Goal: Task Accomplishment & Management: Manage account settings

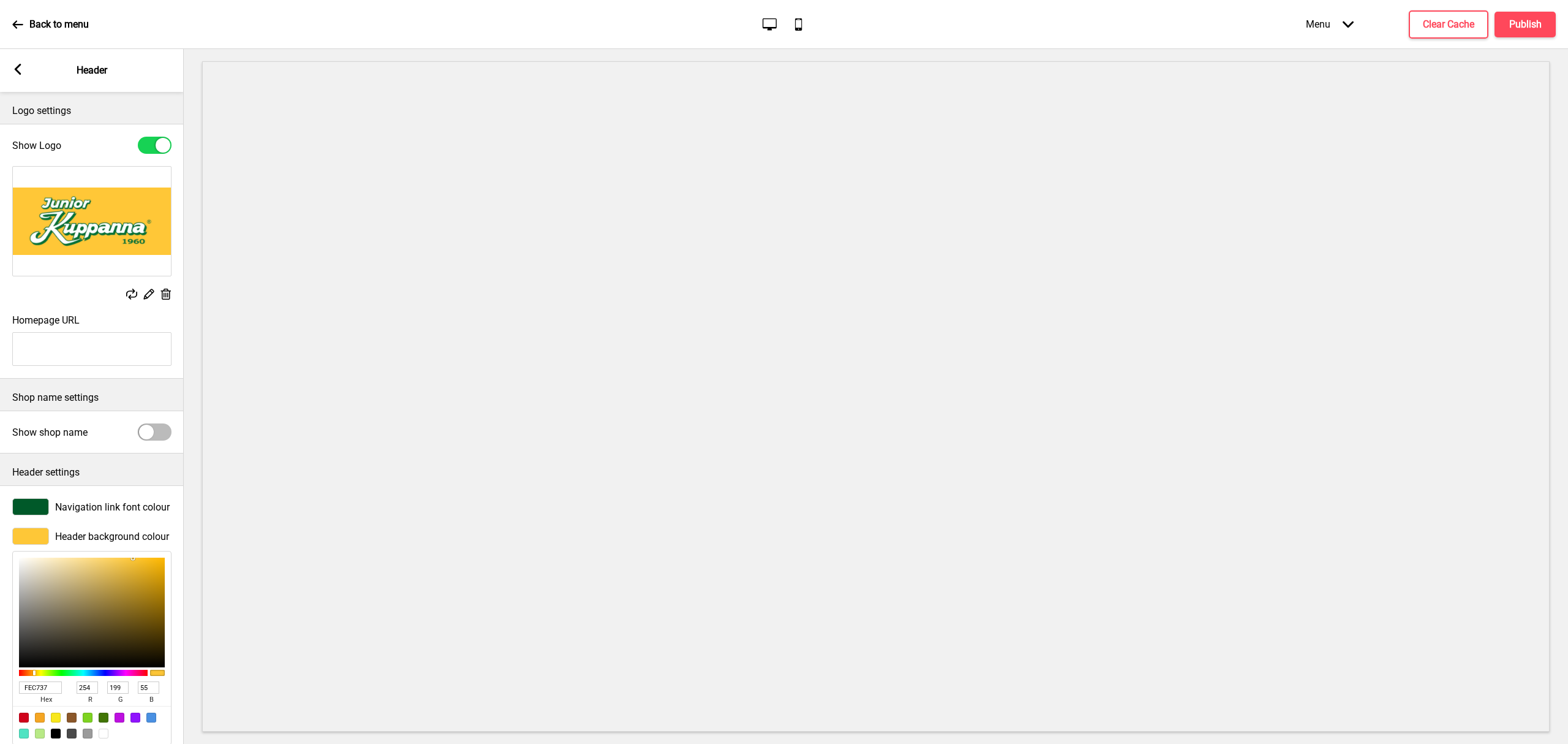
click at [32, 16] on div "Back to menu" at bounding box center [51, 25] width 77 height 33
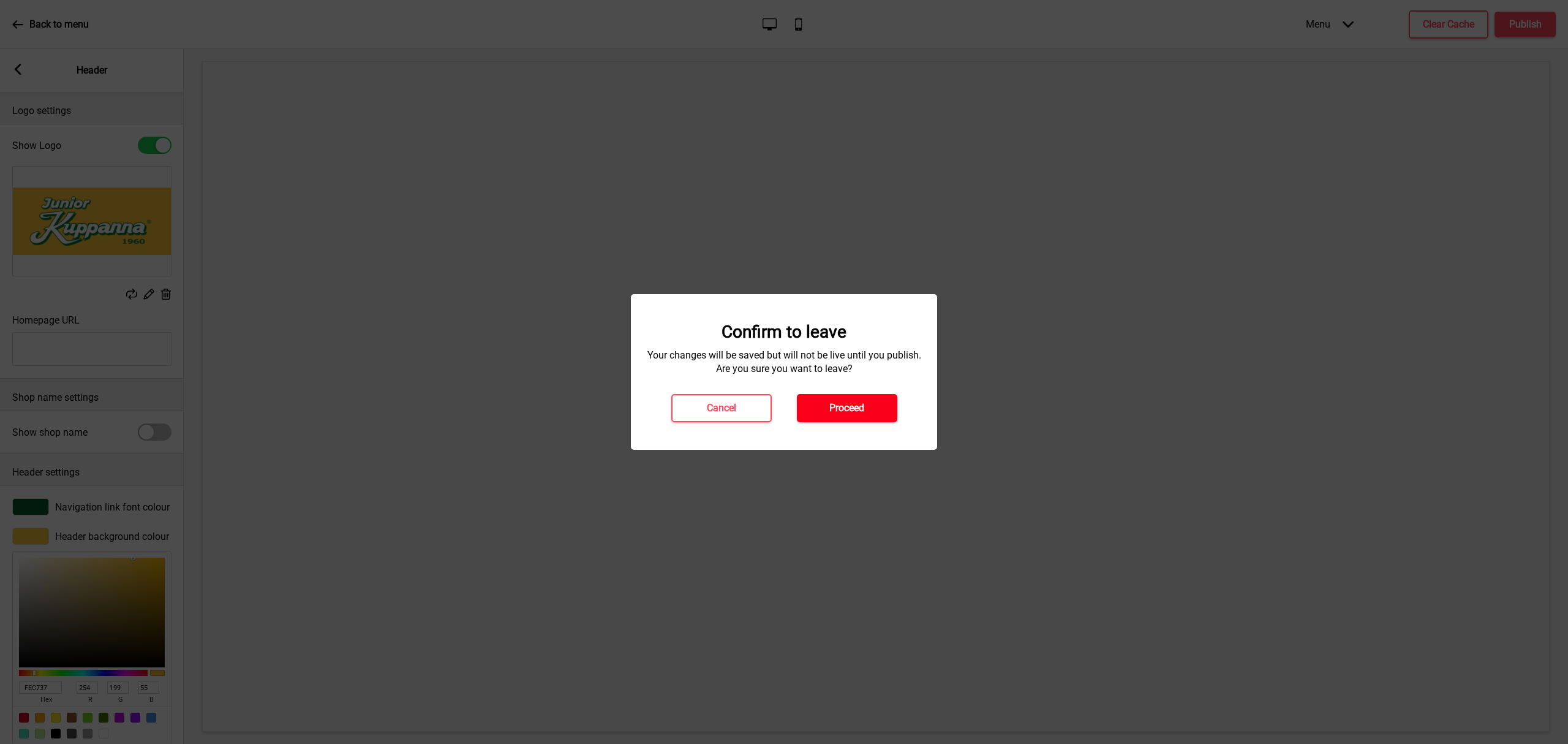
drag, startPoint x: 848, startPoint y: 422, endPoint x: 848, endPoint y: 413, distance: 9.0
click at [848, 418] on div "Confirm to leave Your changes will be saved but will not be live until you publ…" at bounding box center [784, 372] width 306 height 156
click at [848, 412] on h4 "Proceed" at bounding box center [846, 408] width 35 height 14
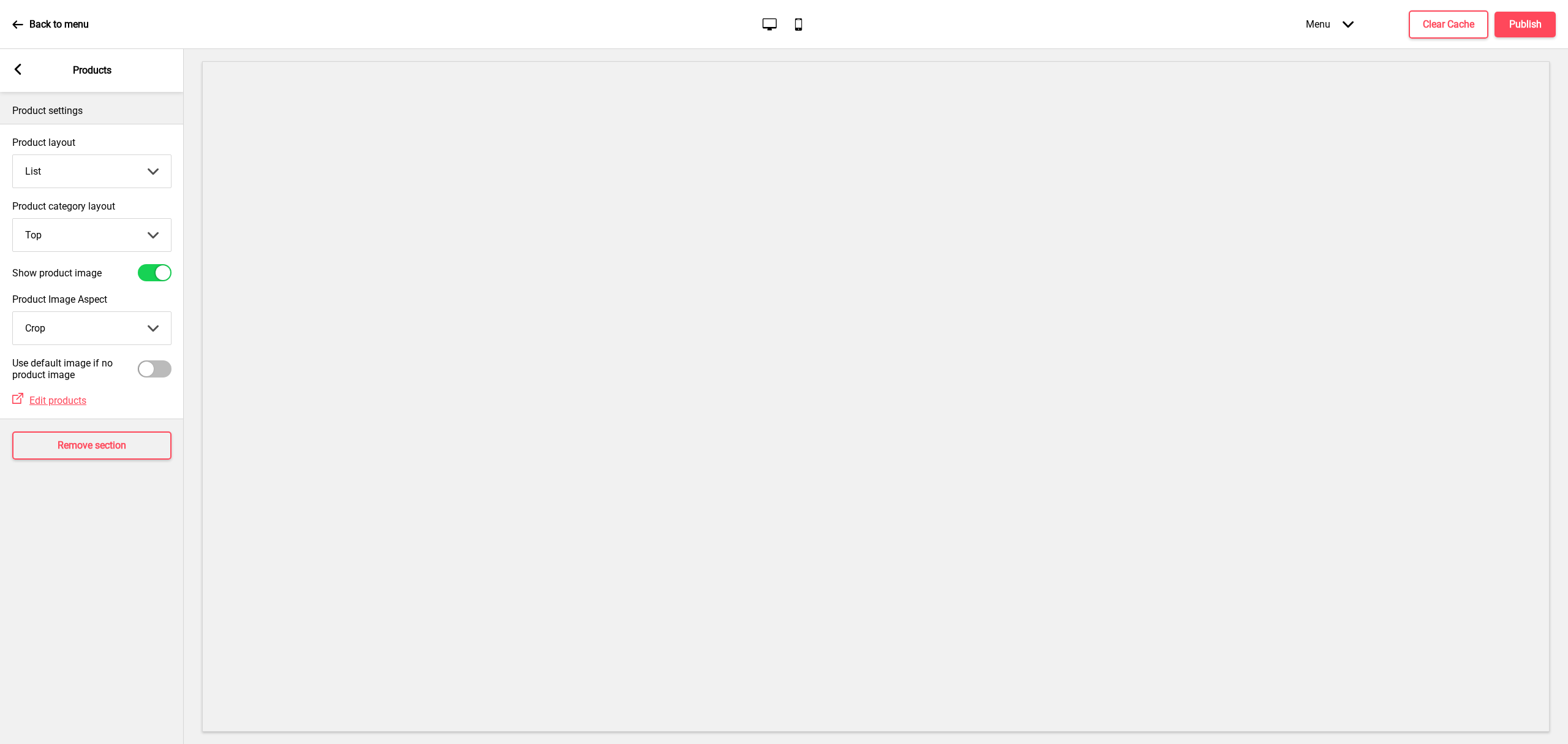
select select "list"
click at [65, 342] on select "Crop Natural" at bounding box center [92, 328] width 158 height 33
click at [73, 138] on label "Product layout" at bounding box center [92, 142] width 159 height 12
click at [73, 155] on select "Grid List" at bounding box center [92, 171] width 158 height 33
click at [72, 159] on select "Grid List" at bounding box center [92, 171] width 158 height 33
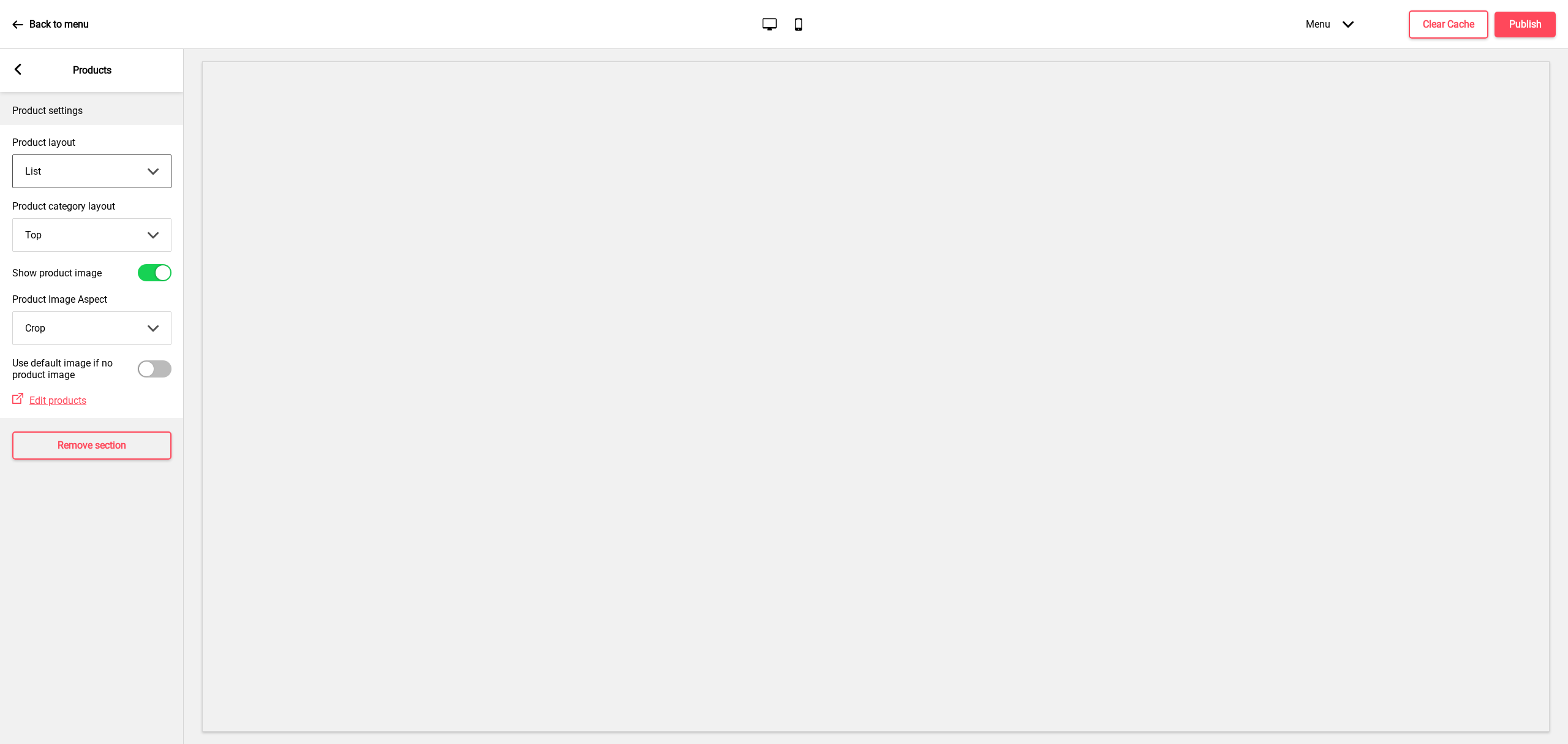
click at [72, 161] on select "Grid List" at bounding box center [92, 171] width 158 height 33
click at [154, 274] on div at bounding box center [154, 273] width 34 height 17
checkbox input "false"
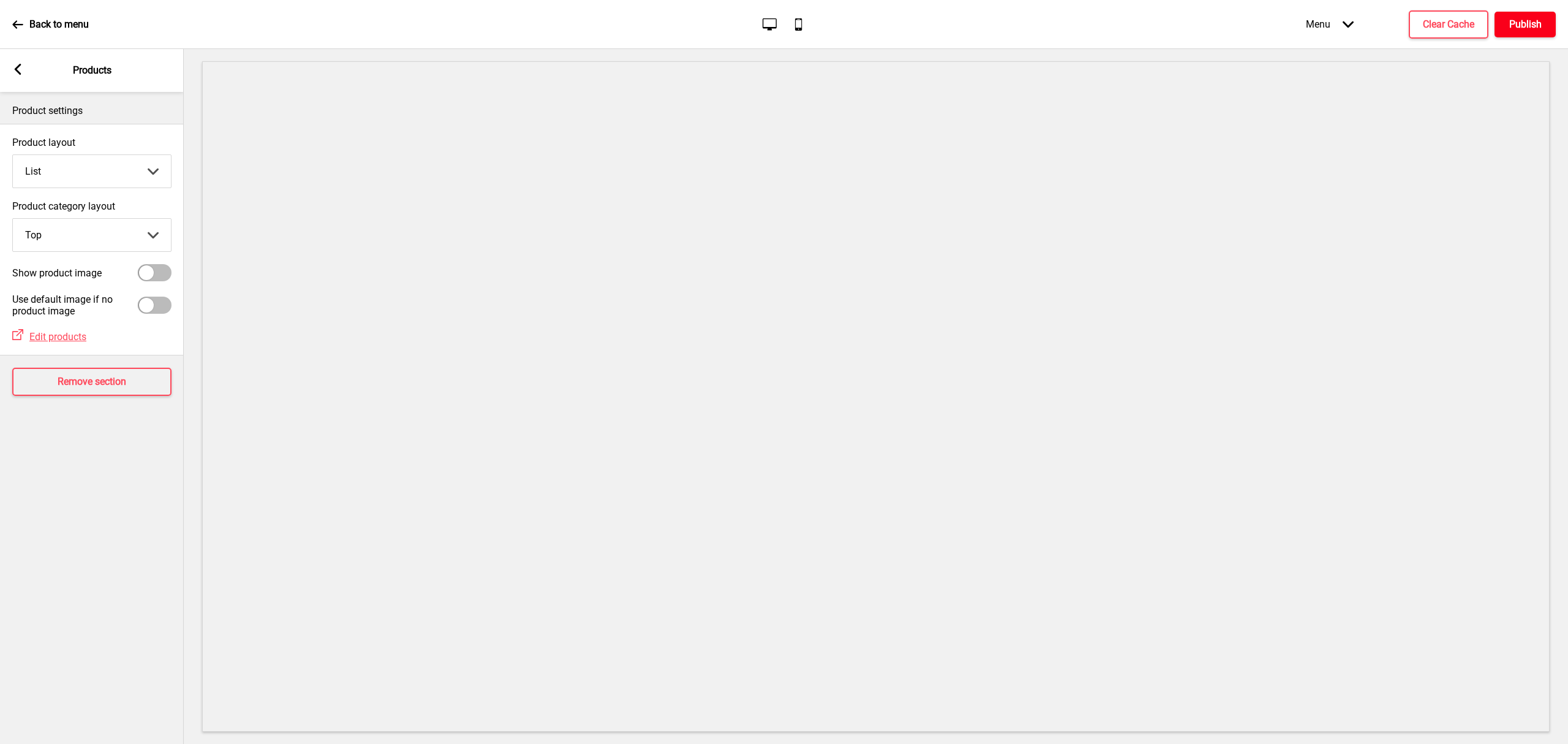
click at [1512, 26] on h4 "Publish" at bounding box center [1525, 25] width 33 height 14
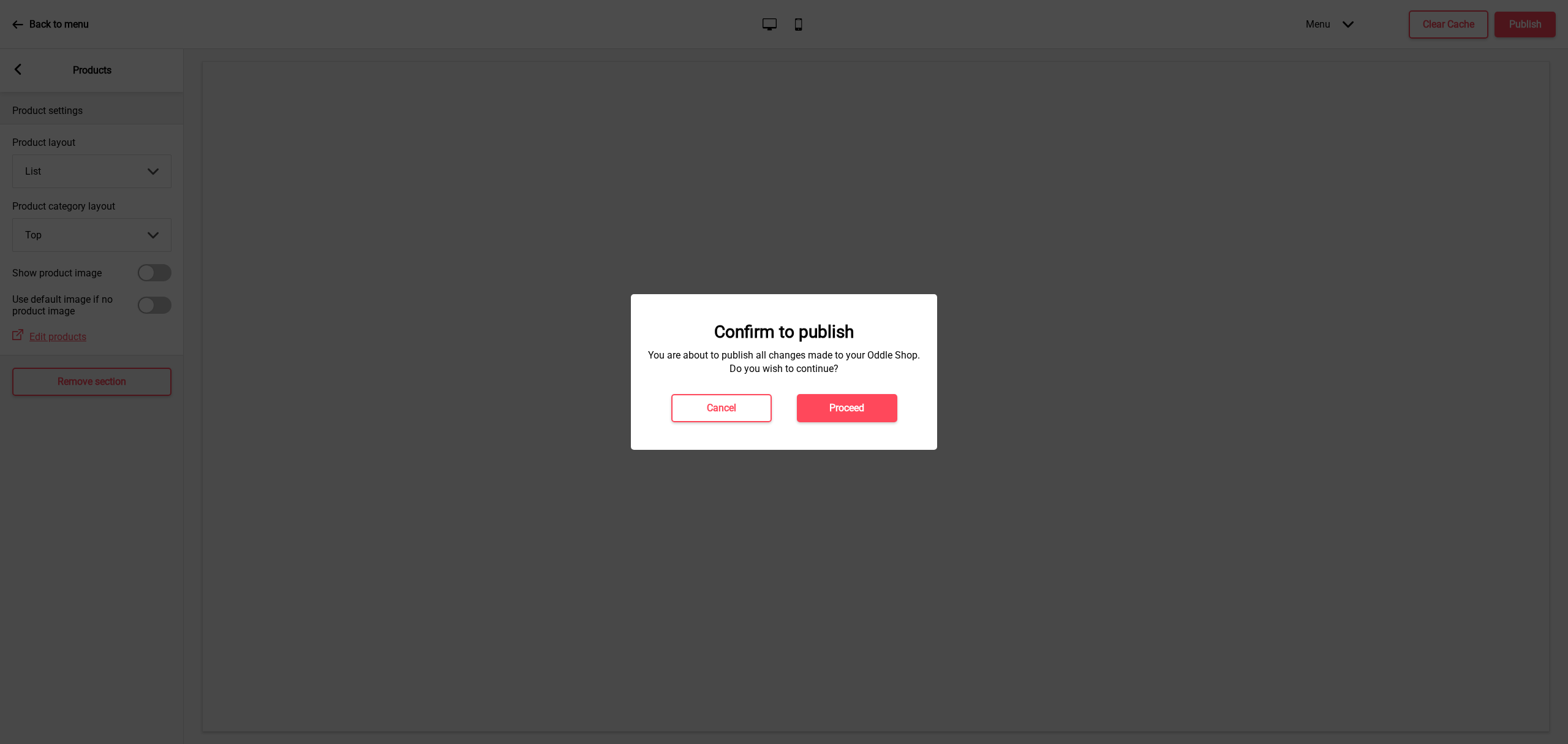
drag, startPoint x: 868, startPoint y: 398, endPoint x: 898, endPoint y: 361, distance: 47.6
click at [868, 397] on button "Proceed" at bounding box center [847, 408] width 101 height 28
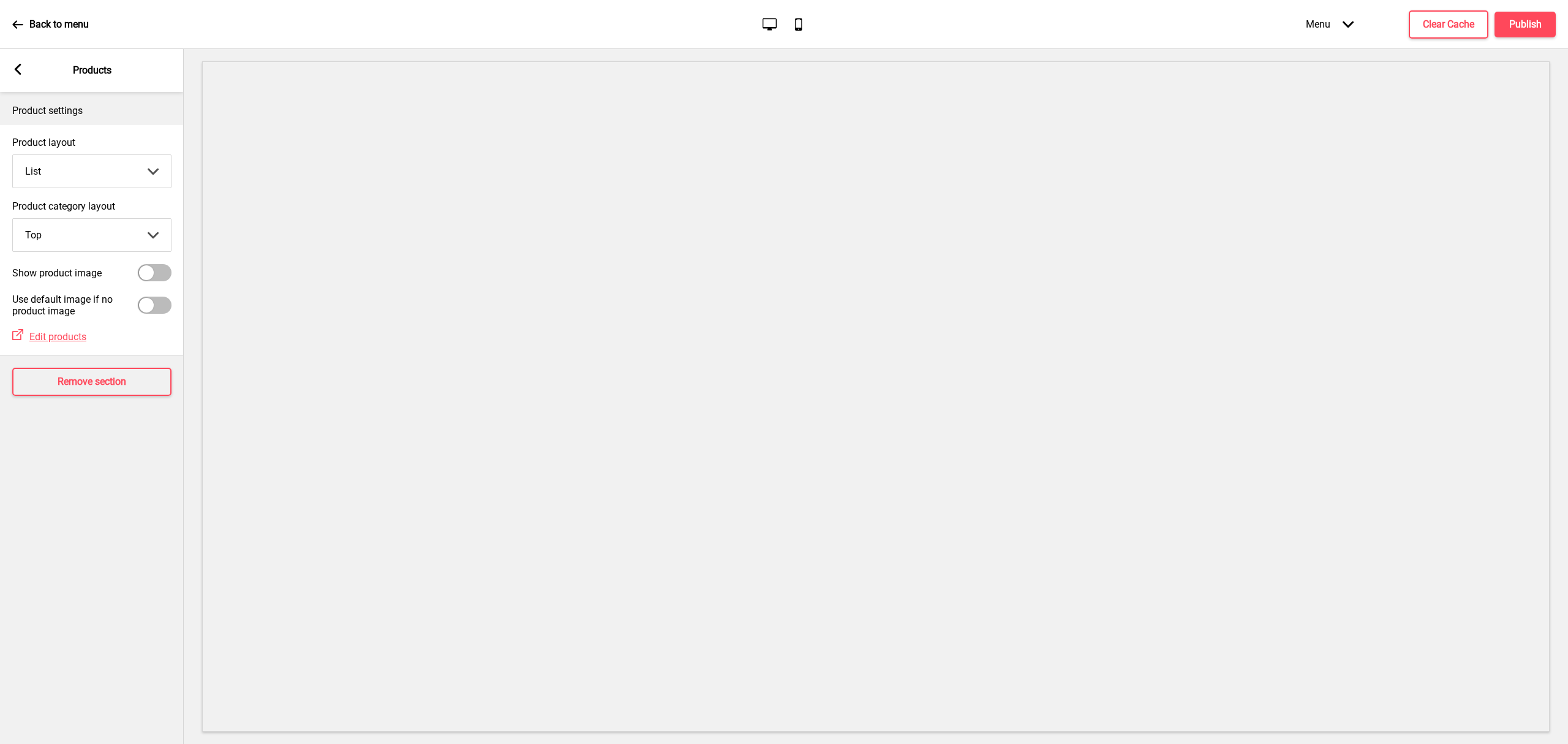
click at [35, 13] on div "Back to menu" at bounding box center [51, 25] width 77 height 33
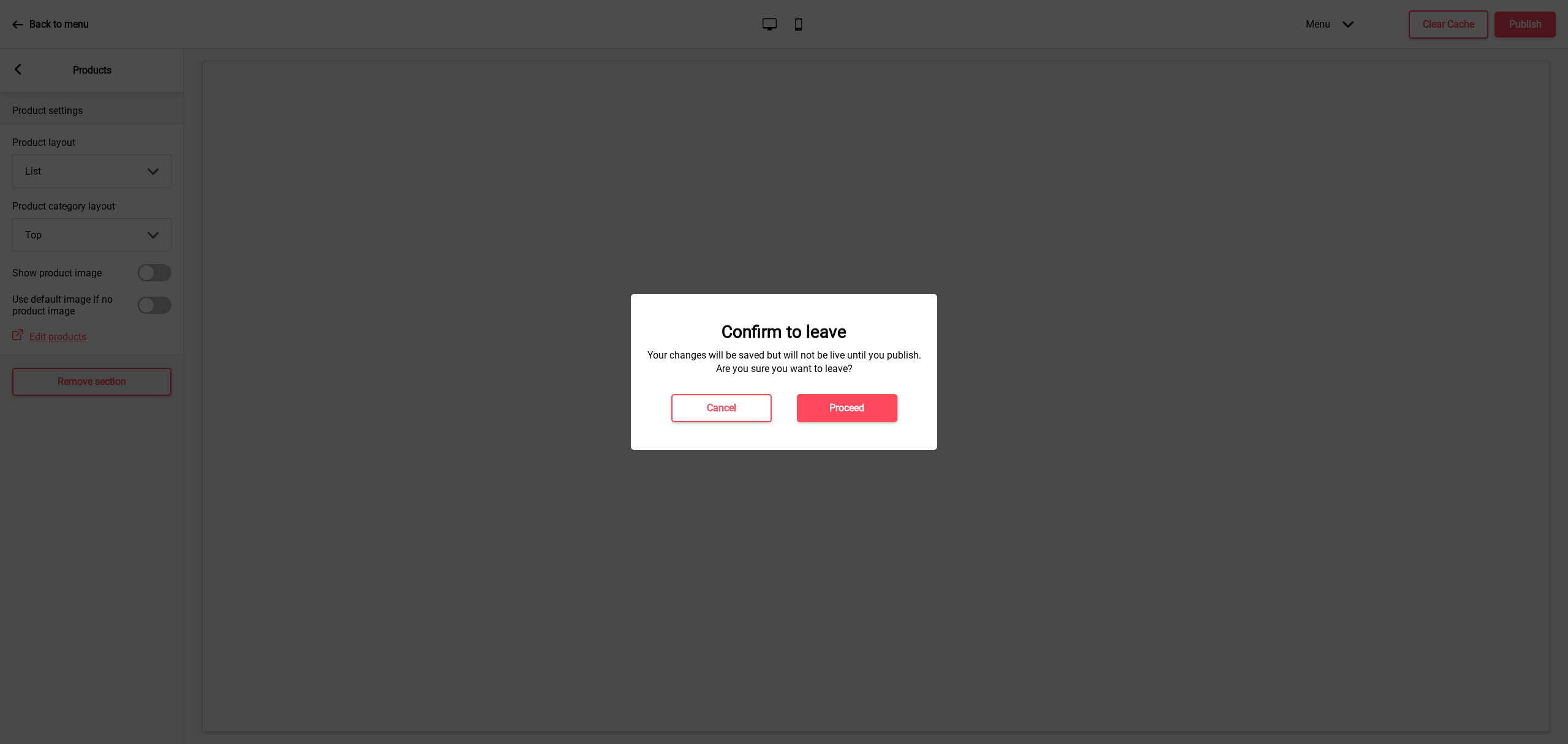
drag, startPoint x: 895, startPoint y: 422, endPoint x: 881, endPoint y: 410, distance: 18.4
click at [888, 417] on button "Proceed" at bounding box center [847, 408] width 101 height 28
click at [880, 408] on div "Cancel Spinner" at bounding box center [784, 408] width 251 height 28
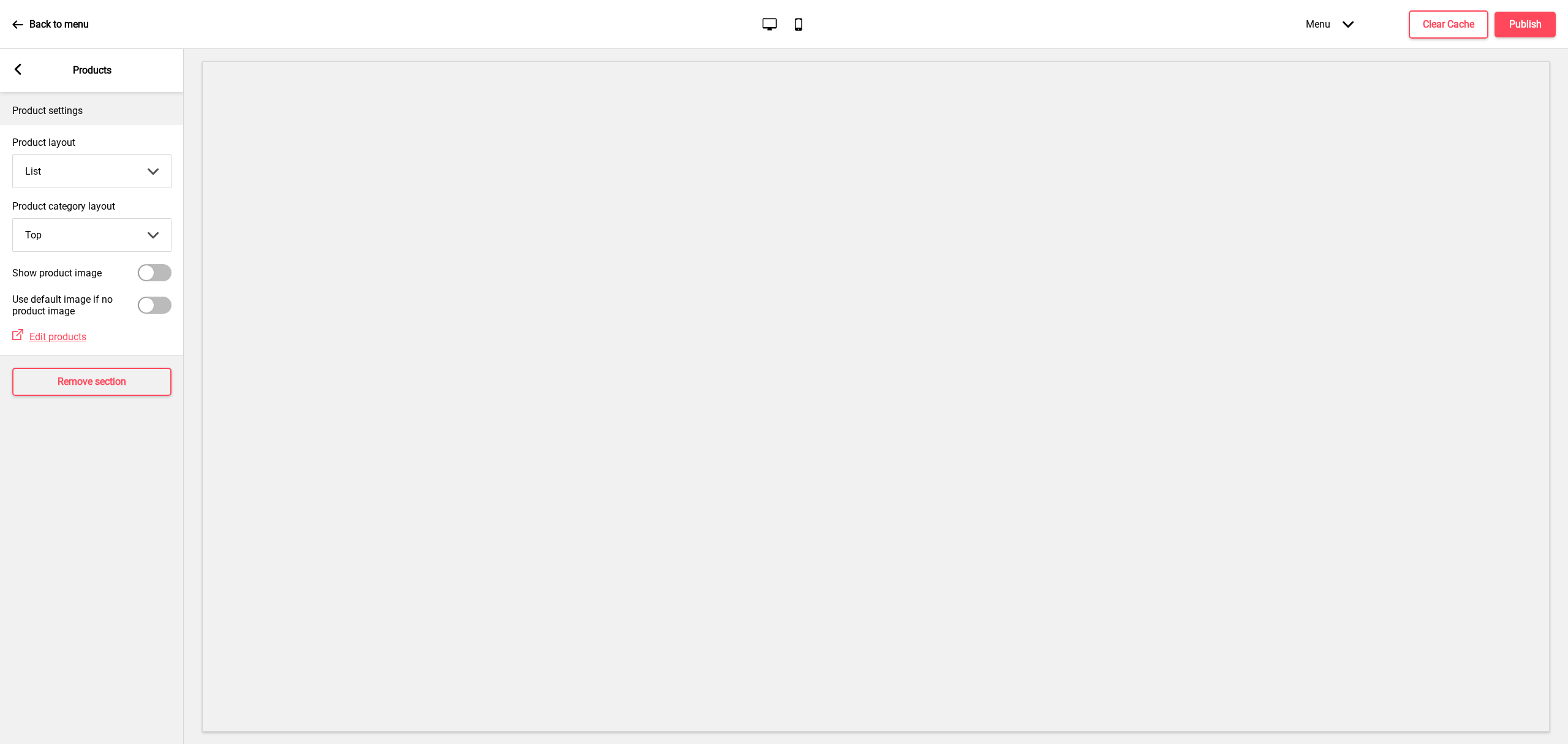
select select "list"
click at [10, 69] on div "Arrow left Products" at bounding box center [92, 70] width 184 height 43
